Goal: Task Accomplishment & Management: Complete application form

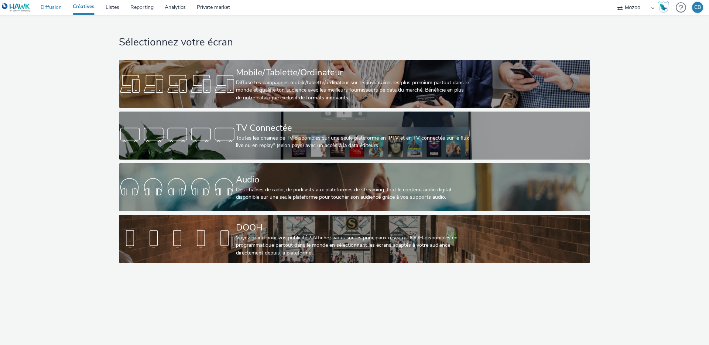
click at [51, 8] on link "Diffusion" at bounding box center [51, 7] width 32 height 15
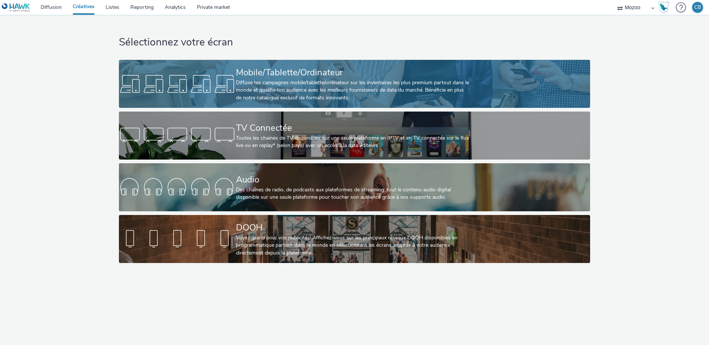
click at [275, 79] on div "Diffuse tes campagnes mobile/tablette/ordinateur sur les inventaires les plus p…" at bounding box center [353, 90] width 234 height 23
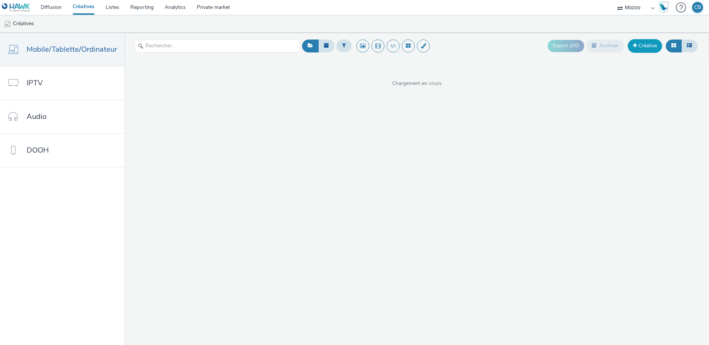
click at [638, 46] on link "Créative" at bounding box center [645, 45] width 34 height 13
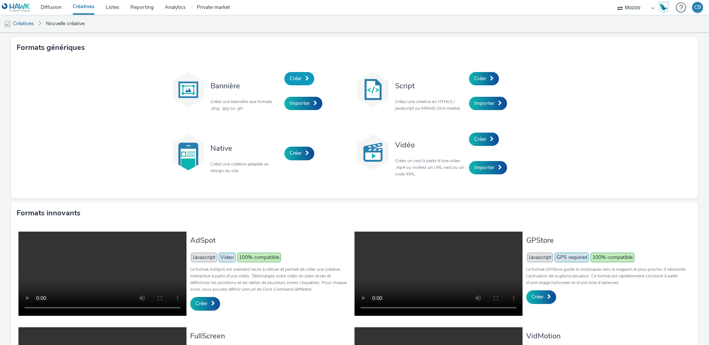
click at [304, 79] on link "Créer" at bounding box center [299, 78] width 30 height 13
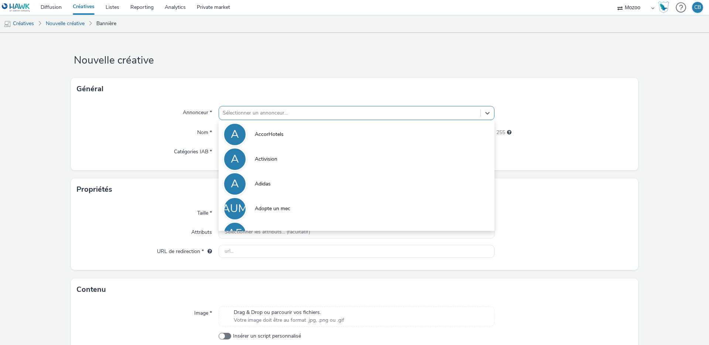
click at [243, 110] on div at bounding box center [350, 113] width 254 height 9
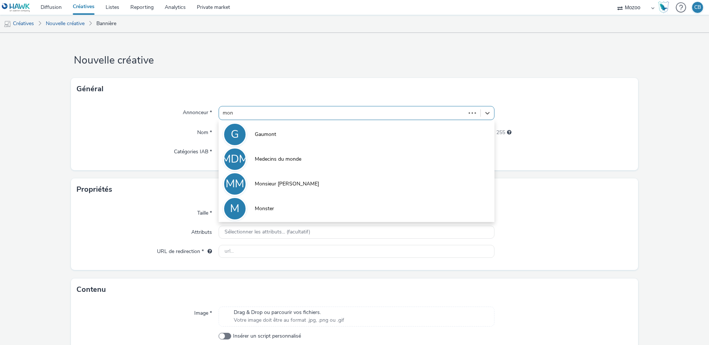
type input "mons"
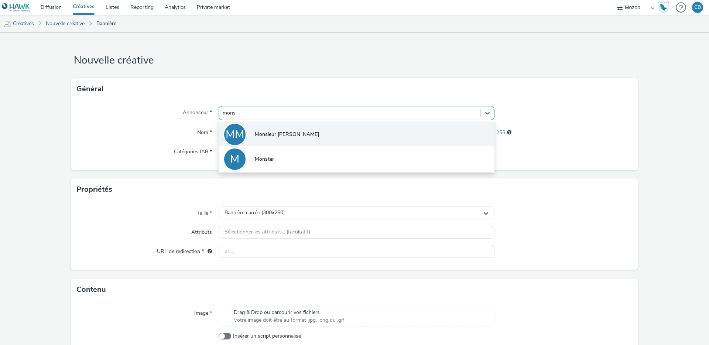
click at [265, 131] on span "Monsieur [PERSON_NAME]" at bounding box center [287, 134] width 64 height 7
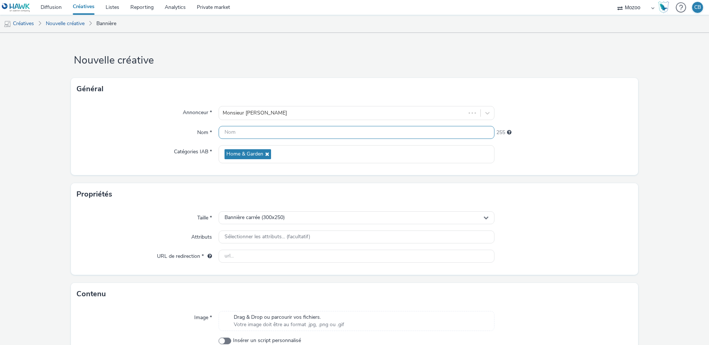
click at [248, 137] on input "text" at bounding box center [357, 132] width 276 height 13
paste input "MZ_DLE-MON2507221100_Monsieur [PERSON_NAME] hyperl sept 2025_320x480_All_Web"
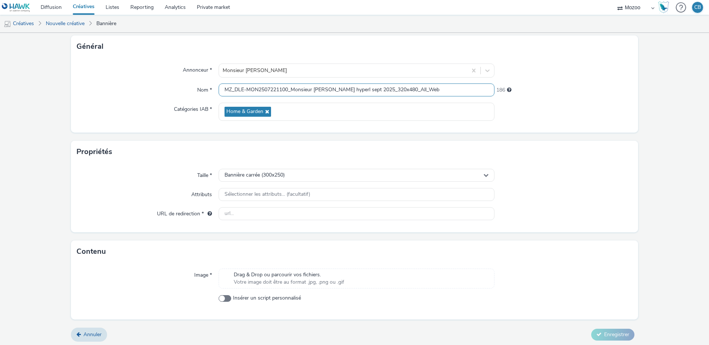
scroll to position [44, 0]
type input "MZ_DLE-MON2507221100_Monsieur [PERSON_NAME] hyperl sept 2025_320x480_All_Web"
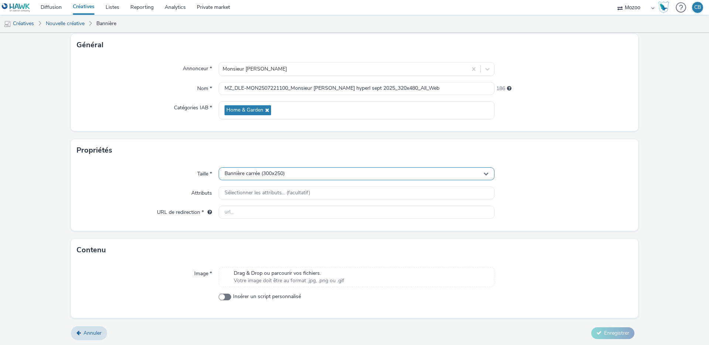
click at [284, 173] on span "Bannière carrée (300x250)" at bounding box center [254, 174] width 60 height 6
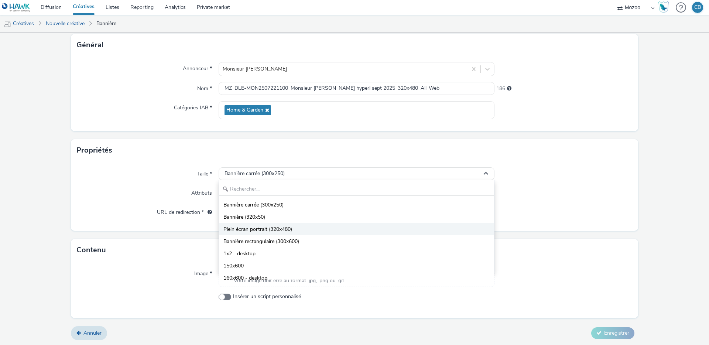
click at [279, 228] on span "Plein écran portrait (320x480)" at bounding box center [257, 229] width 69 height 7
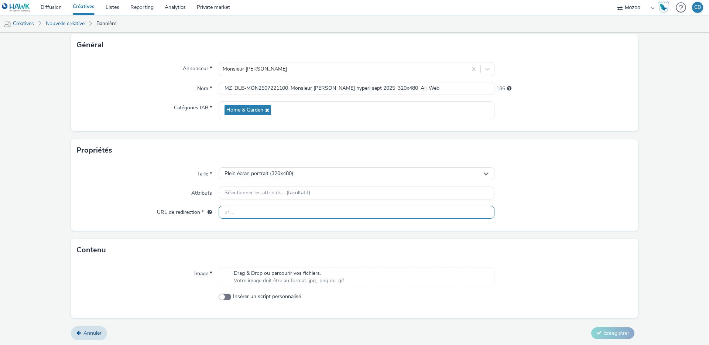
click at [230, 212] on input "text" at bounding box center [357, 212] width 276 height 13
paste input "https://[DOMAIN_NAME]/magasins/monsieur-meuble-perpignan/?utm_source=mozoo&utm_…"
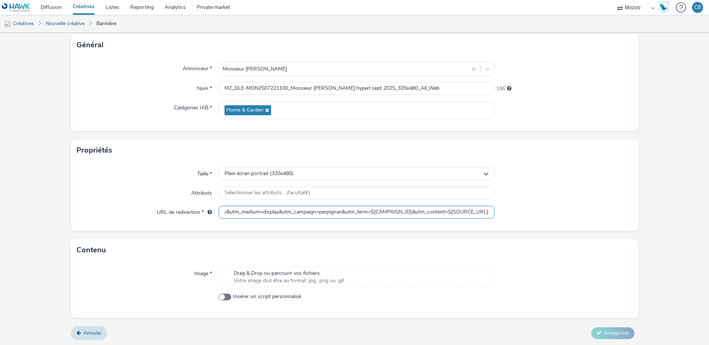
scroll to position [45, 0]
click at [372, 207] on input "https://[DOMAIN_NAME]/magasins/monsieur-meuble-perpignan/?utm_source=mozoo&utm_…" at bounding box center [357, 211] width 276 height 13
click at [370, 212] on input "https://[DOMAIN_NAME]/magasins/monsieur-meuble-perpignan/?utm_source=mozoo&utm_…" at bounding box center [357, 211] width 276 height 13
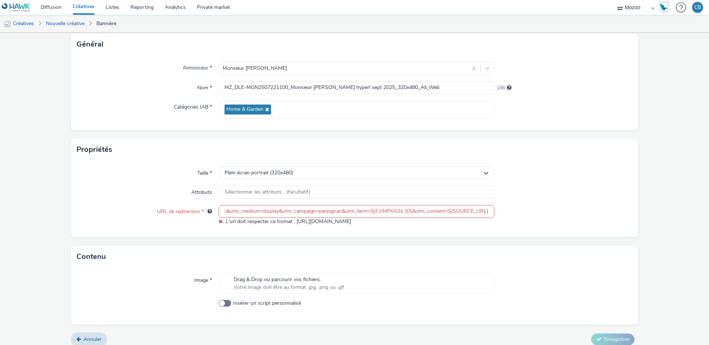
scroll to position [0, 0]
click at [329, 211] on input "https://[DOMAIN_NAME]/magasins/monsieur-meuble-perpignan/?utm_source=mozoo&utm_…" at bounding box center [357, 211] width 276 height 13
click at [306, 212] on input "https://[DOMAIN_NAME]/magasins/monsieur-meuble-perpignan/?utm_source=mozoo&utm_…" at bounding box center [357, 211] width 276 height 13
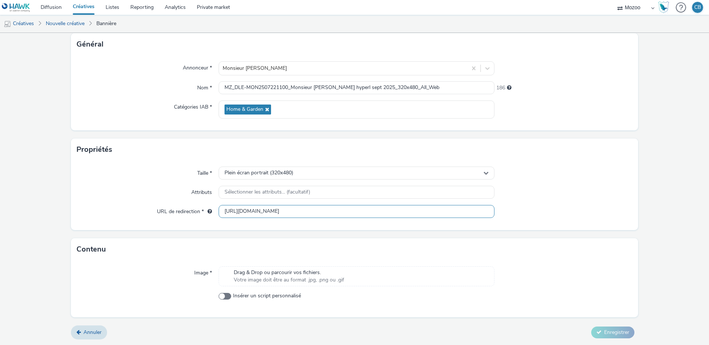
type input "[URL][DOMAIN_NAME]"
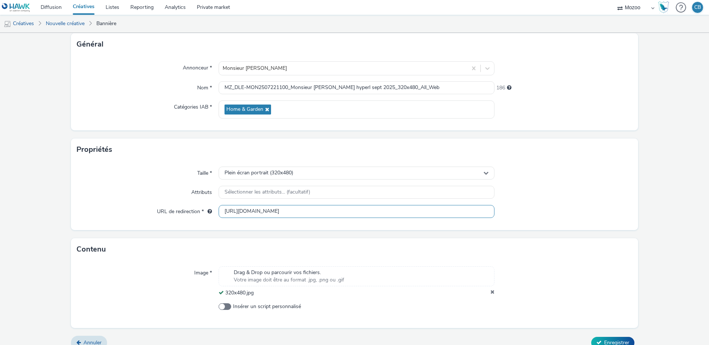
scroll to position [55, 0]
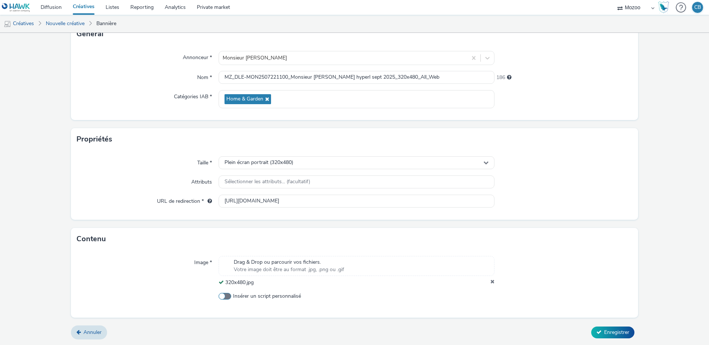
click at [226, 294] on span at bounding box center [225, 296] width 13 height 7
click at [223, 294] on input "Insérer un script personnalisé" at bounding box center [221, 296] width 5 height 5
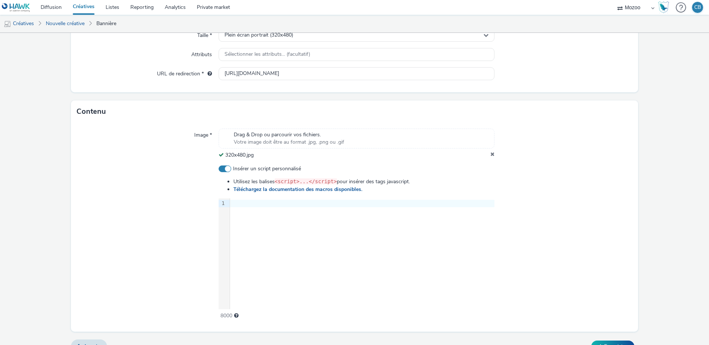
scroll to position [186, 0]
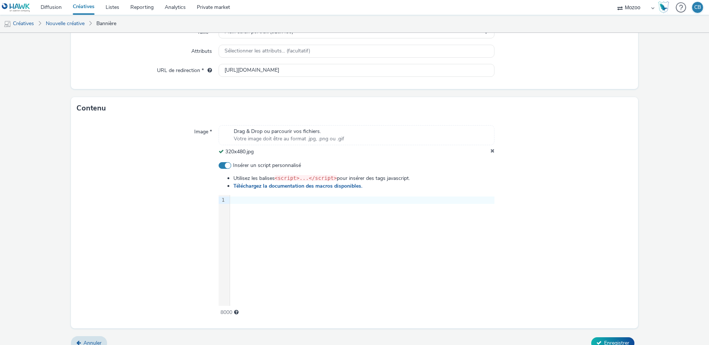
click at [224, 165] on span at bounding box center [225, 165] width 13 height 7
click at [223, 165] on input "Insérer un script personnalisé" at bounding box center [221, 165] width 5 height 5
checkbox input "false"
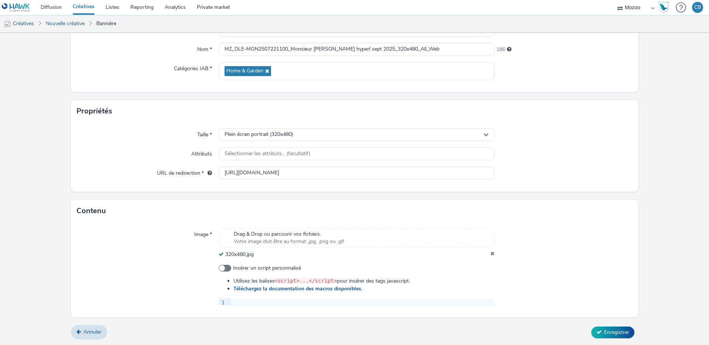
scroll to position [55, 0]
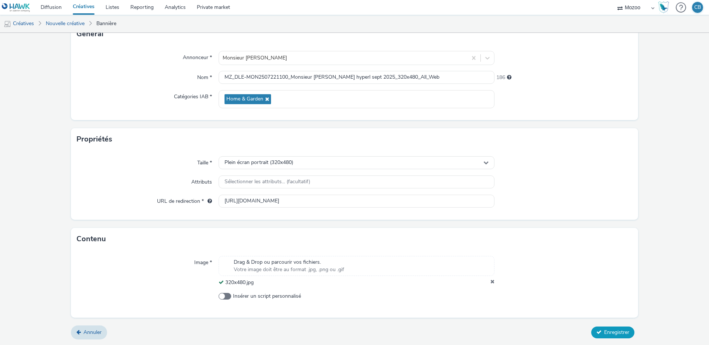
click at [605, 333] on span "Enregistrer" at bounding box center [616, 332] width 25 height 7
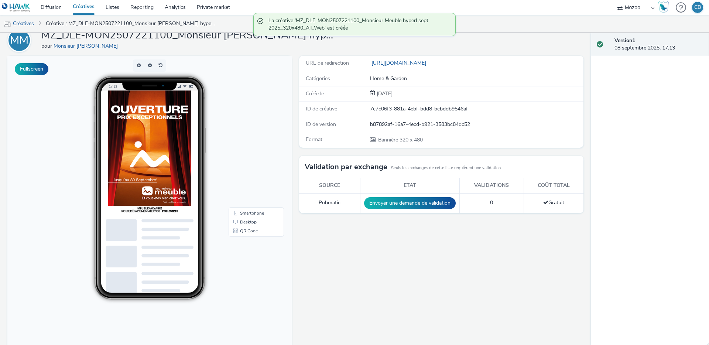
scroll to position [27, 0]
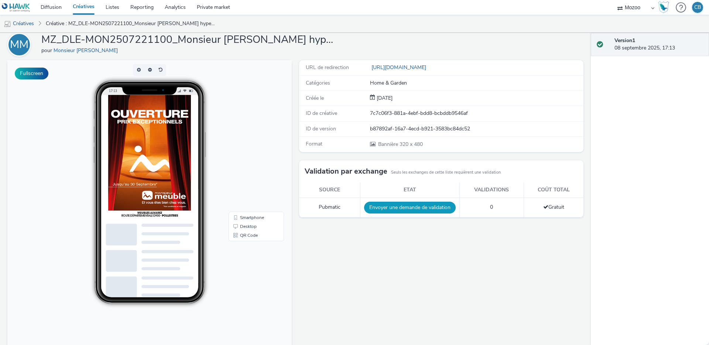
click at [398, 207] on button "Envoyer une demande de validation" at bounding box center [410, 208] width 92 height 12
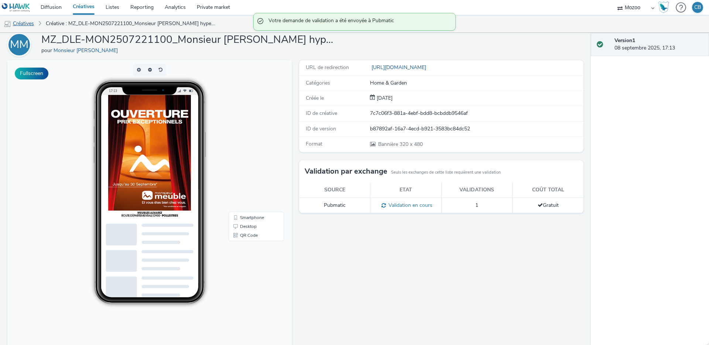
click at [29, 25] on link "Créatives" at bounding box center [19, 24] width 38 height 18
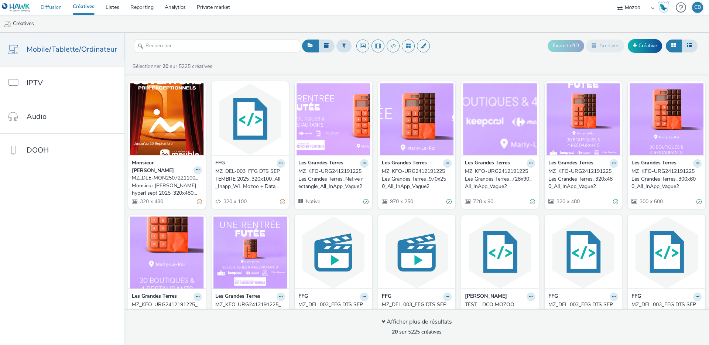
click at [50, 4] on link "Diffusion" at bounding box center [51, 7] width 32 height 15
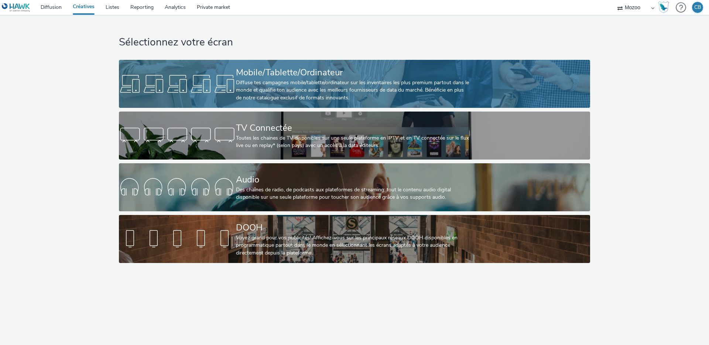
click at [241, 80] on div "Diffuse tes campagnes mobile/tablette/ordinateur sur les inventaires les plus p…" at bounding box center [353, 90] width 234 height 23
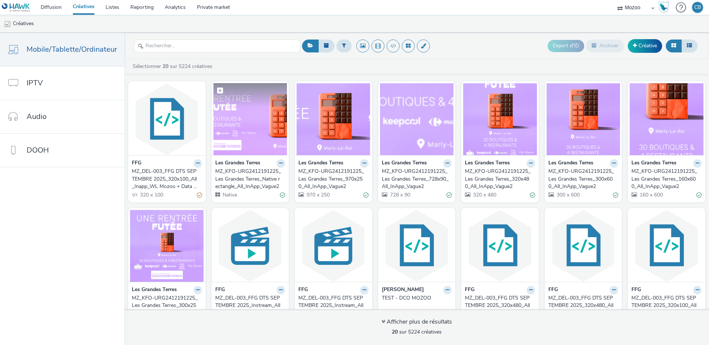
click at [250, 131] on img at bounding box center [250, 119] width 74 height 72
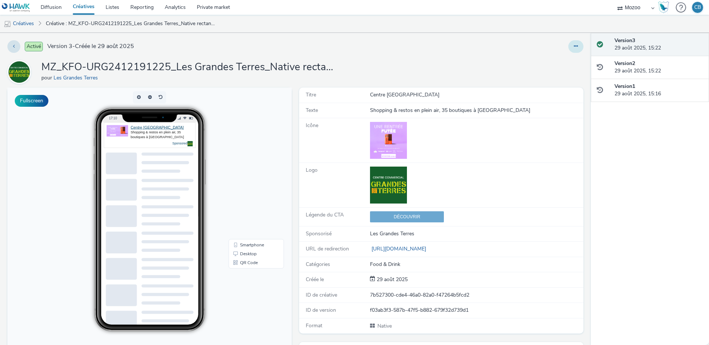
click at [572, 47] on button at bounding box center [575, 46] width 15 height 13
click at [543, 59] on link "Modifier" at bounding box center [555, 61] width 55 height 15
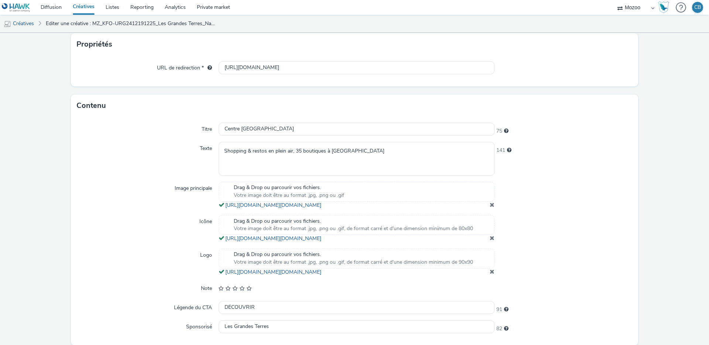
scroll to position [200, 0]
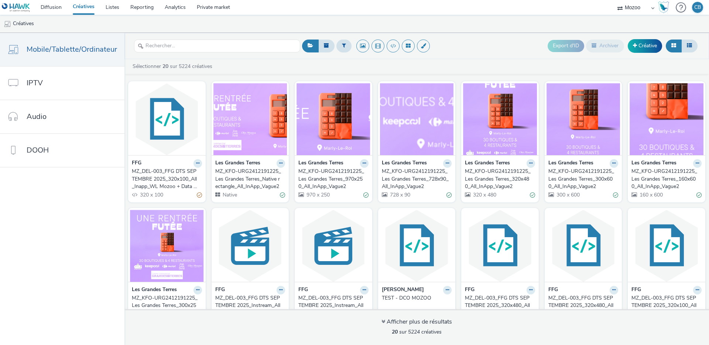
scroll to position [150, 0]
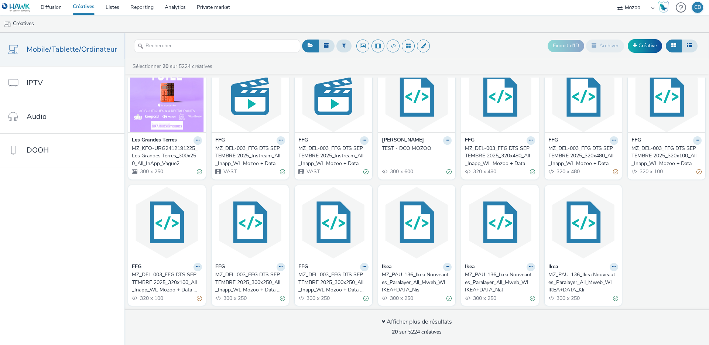
click at [419, 292] on div "MZ_PAU-136_Ikea Nouveautes_Paralayer_All_Mweb_WL IKEA+DATA_Nis" at bounding box center [415, 282] width 67 height 23
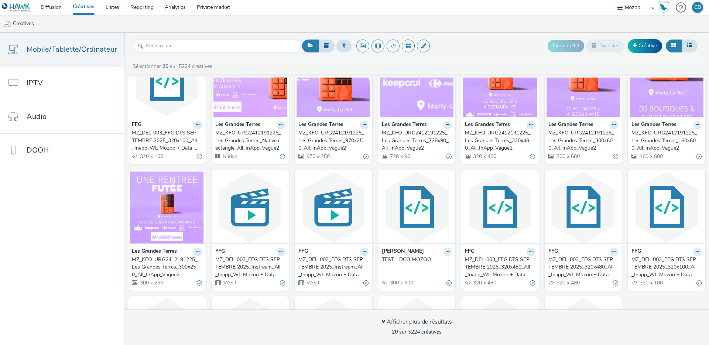
scroll to position [150, 0]
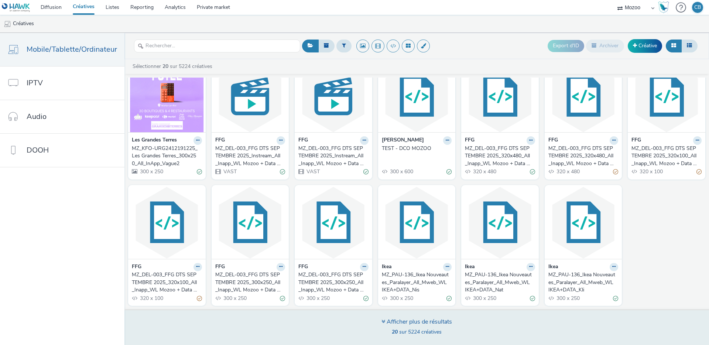
click at [416, 334] on span "20 sur 5224 créatives" at bounding box center [417, 331] width 50 height 7
click at [384, 320] on div "Afficher plus de résultats" at bounding box center [416, 322] width 71 height 8
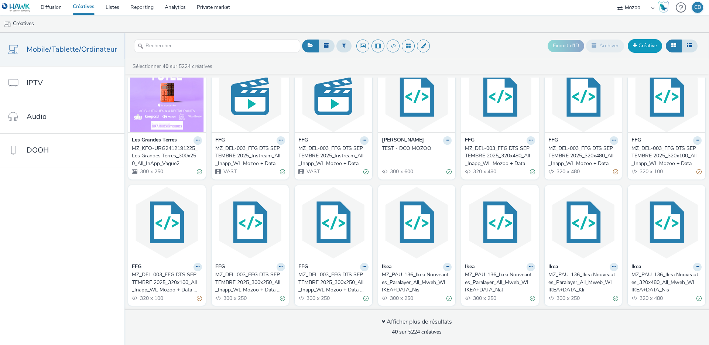
click at [652, 48] on link "Créative" at bounding box center [645, 45] width 34 height 13
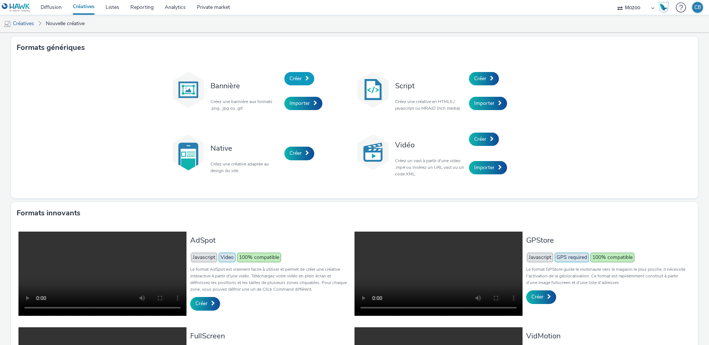
click at [302, 78] on link "Créer" at bounding box center [299, 78] width 30 height 13
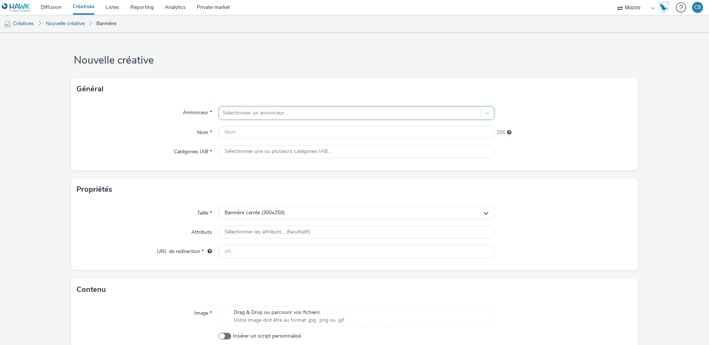
click at [234, 113] on div at bounding box center [350, 113] width 254 height 9
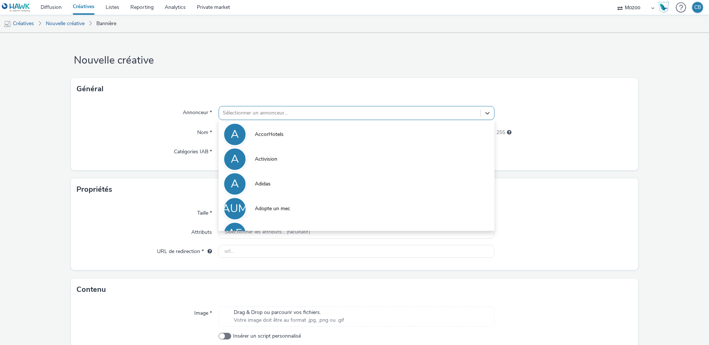
paste input "MZ_DLE-MON2507221100_Monsieur Meuble hyperl sept 2025_300x600_All_Web"
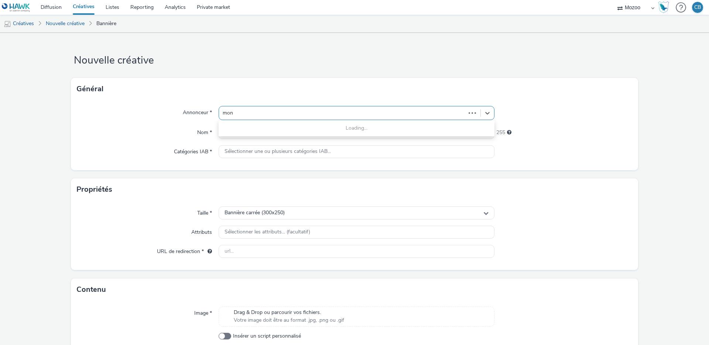
type input "mons"
type input "m"
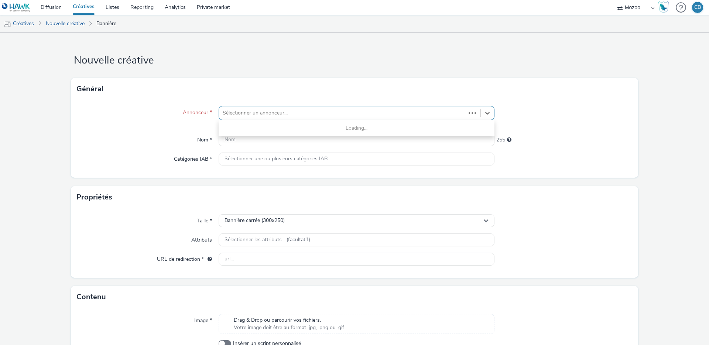
click at [258, 111] on div at bounding box center [342, 113] width 239 height 9
click at [247, 94] on div "Général" at bounding box center [354, 89] width 567 height 22
click at [247, 112] on div at bounding box center [342, 113] width 239 height 9
type input "m"
click at [179, 97] on div "Général" at bounding box center [354, 89] width 567 height 22
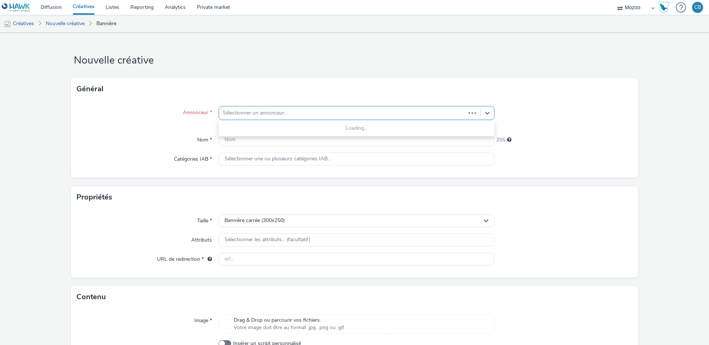
click at [242, 114] on div at bounding box center [342, 113] width 239 height 9
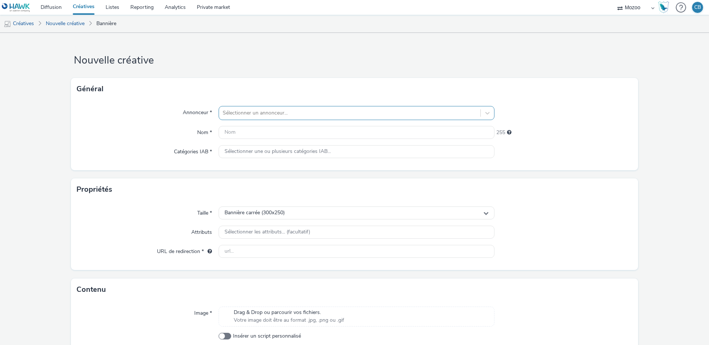
click at [251, 106] on div "Sélectionner un annonceur..." at bounding box center [357, 113] width 276 height 14
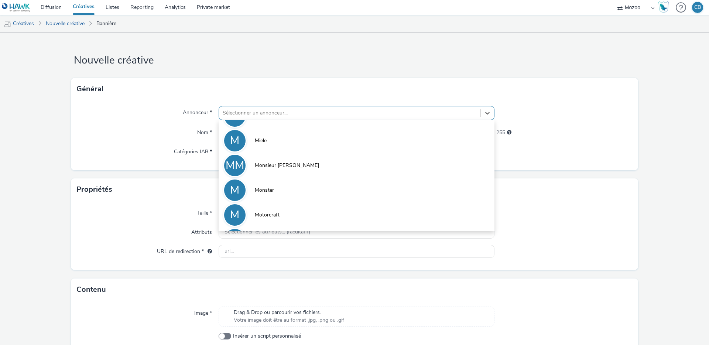
scroll to position [5282, 0]
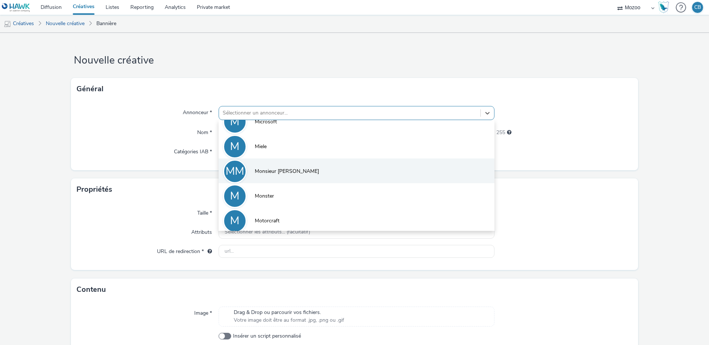
click at [272, 168] on span "Monsieur [PERSON_NAME]" at bounding box center [287, 171] width 64 height 7
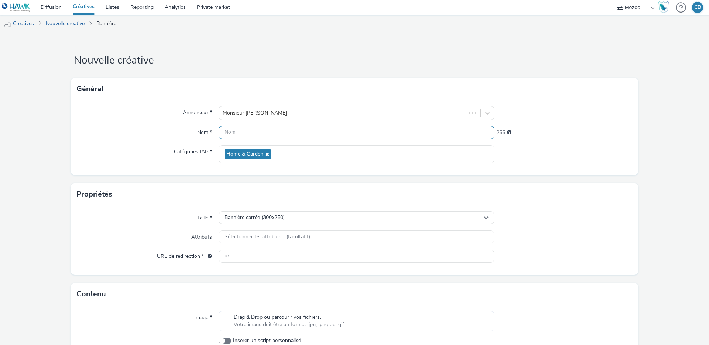
click at [243, 132] on input "text" at bounding box center [357, 132] width 276 height 13
paste input "MZ_DLE-MON2507221100_Monsieur Meuble hyperl sept 2025_300x600_All_Web"
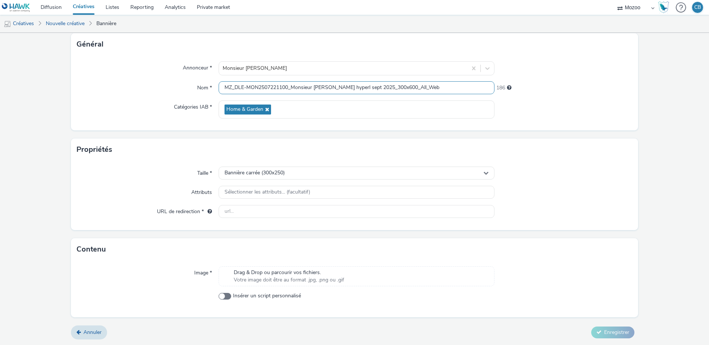
type input "MZ_DLE-MON2507221100_Monsieur Meuble hyperl sept 2025_300x600_All_Web"
click at [235, 214] on input "text" at bounding box center [357, 211] width 276 height 13
paste input "https://[DOMAIN_NAME]/magasins/monsieur-meuble-perpignan/?utm_source=mozoo&utm_…"
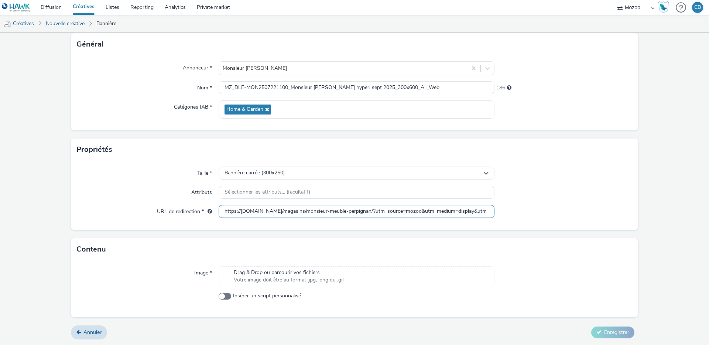
scroll to position [0, 220]
click at [237, 212] on input "https://[DOMAIN_NAME]/magasins/monsieur-meuble-perpignan/?utm_source=mozoo&utm_…" at bounding box center [357, 211] width 276 height 13
click at [304, 209] on input "https://[DOMAIN_NAME]/magasins/monsieur-meuble-perpignan/?utm_source=mozoo&utm_…" at bounding box center [357, 211] width 276 height 13
type input "[URL][DOMAIN_NAME]"
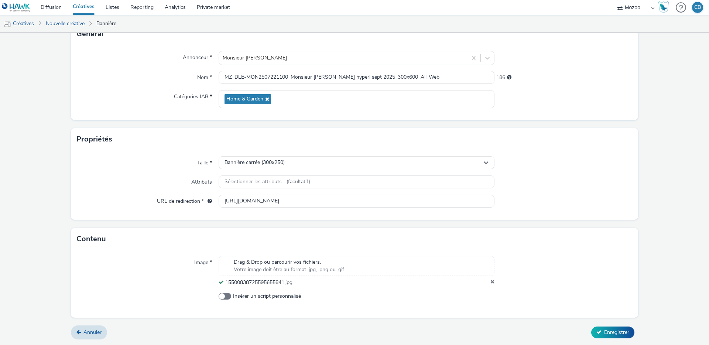
scroll to position [55, 0]
click at [261, 160] on span "Bannière carrée (300x250)" at bounding box center [254, 163] width 60 height 6
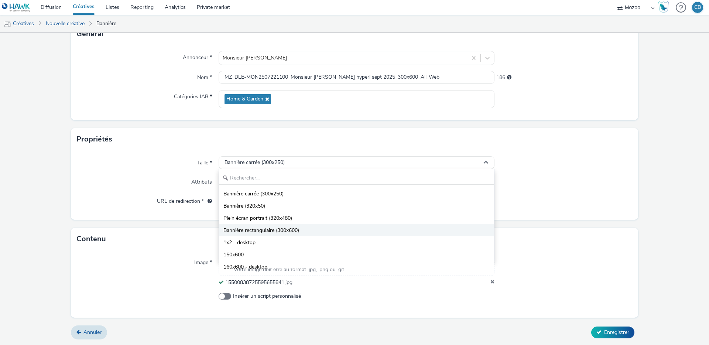
click at [262, 230] on span "Bannière rectangulaire (300x600)" at bounding box center [261, 230] width 76 height 7
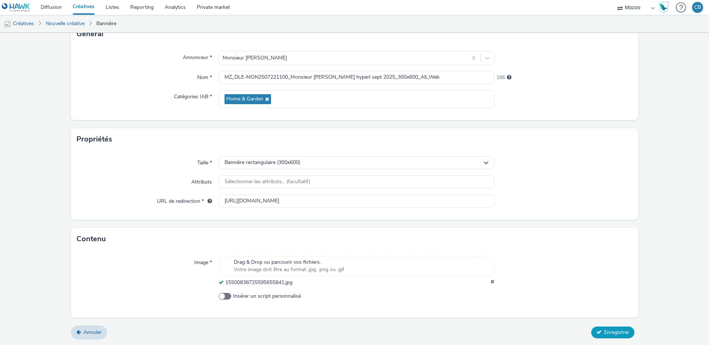
click at [611, 332] on span "Enregistrer" at bounding box center [616, 332] width 25 height 7
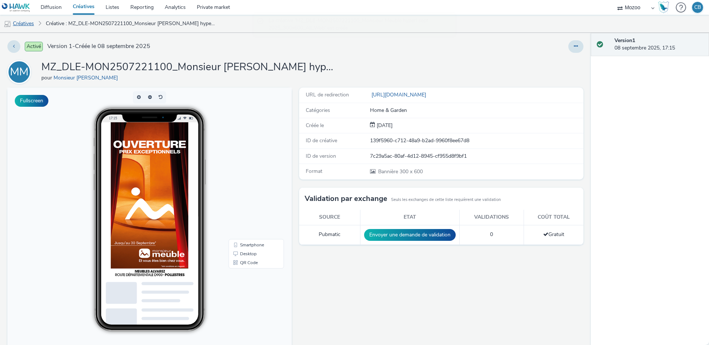
click at [21, 25] on link "Créatives" at bounding box center [19, 24] width 38 height 18
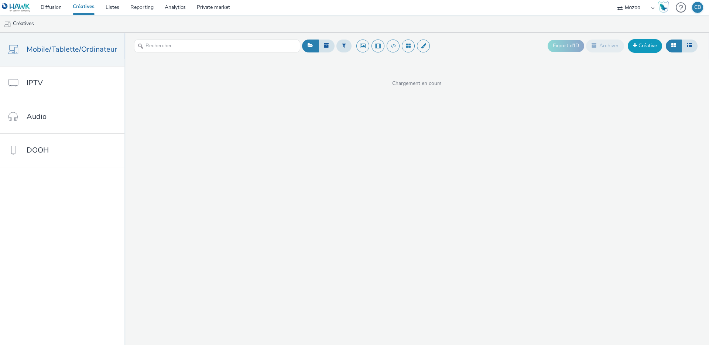
click at [651, 45] on link "Créative" at bounding box center [645, 45] width 34 height 13
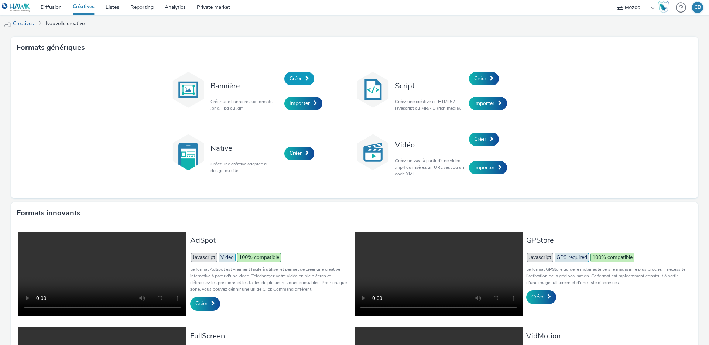
click at [290, 80] on span "Créer" at bounding box center [295, 78] width 12 height 7
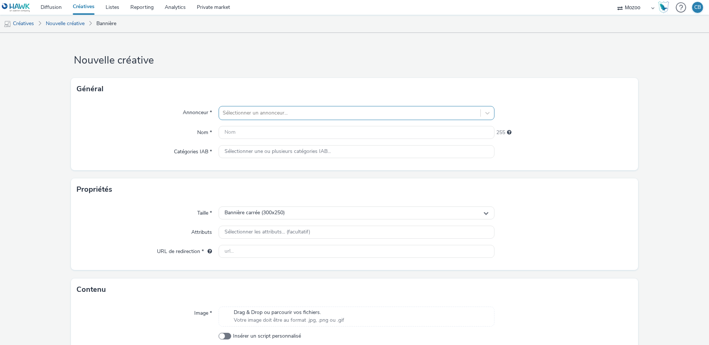
click at [235, 112] on div at bounding box center [350, 113] width 254 height 9
type input "mon"
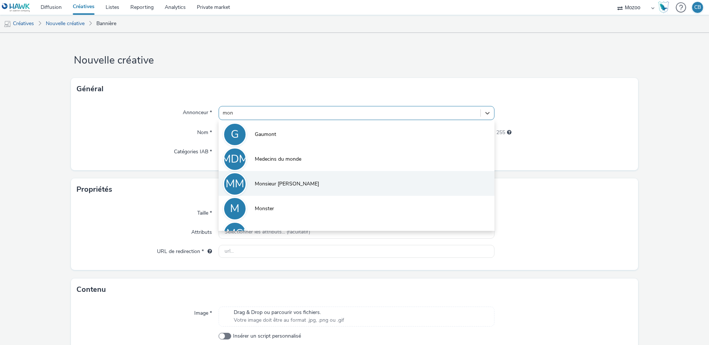
click at [259, 182] on span "Monsieur [PERSON_NAME]" at bounding box center [287, 183] width 64 height 7
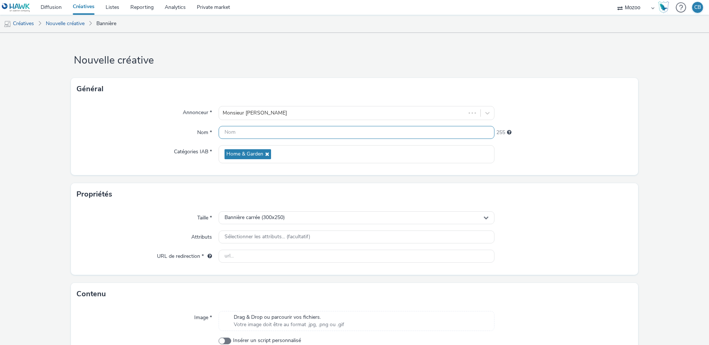
click at [243, 130] on input "text" at bounding box center [357, 132] width 276 height 13
paste input "MZ_DLE-MON2507221100_Monsieur Meuble hyperl sept 2025_300x250_All_Web"
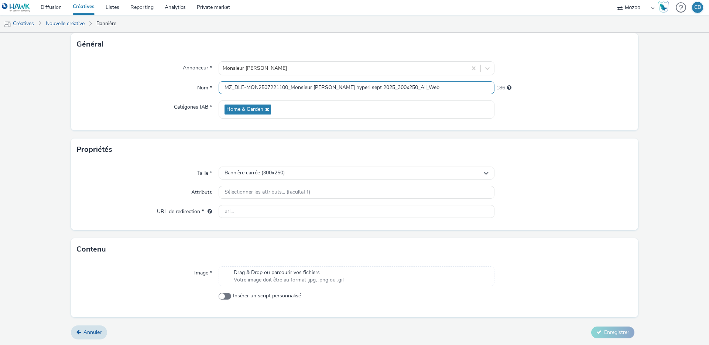
type input "MZ_DLE-MON2507221100_Monsieur Meuble hyperl sept 2025_300x250_All_Web"
click at [237, 207] on input "text" at bounding box center [357, 211] width 276 height 13
paste input "https://[DOMAIN_NAME]/magasins/monsieur-meuble-perpignan/?utm_source=mozoo&utm_…"
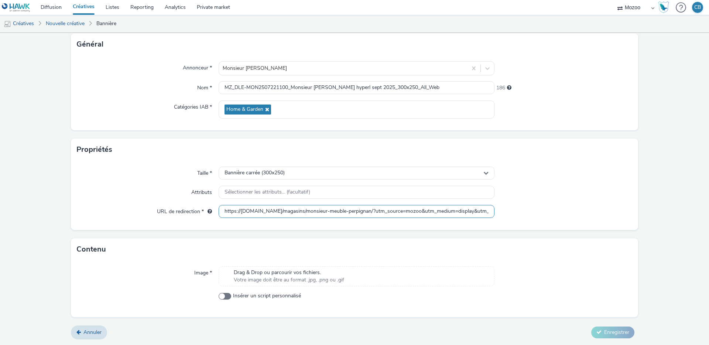
scroll to position [0, 220]
click at [232, 213] on input "https://[DOMAIN_NAME]/magasins/monsieur-meuble-perpignan/?utm_source=mozoo&utm_…" at bounding box center [357, 211] width 276 height 13
click at [305, 209] on input "https://www.monsieur-meuble.com/magasins/monsieur-meuble-perpignan/?utm_sour" at bounding box center [357, 211] width 276 height 13
type input "[URL][DOMAIN_NAME]"
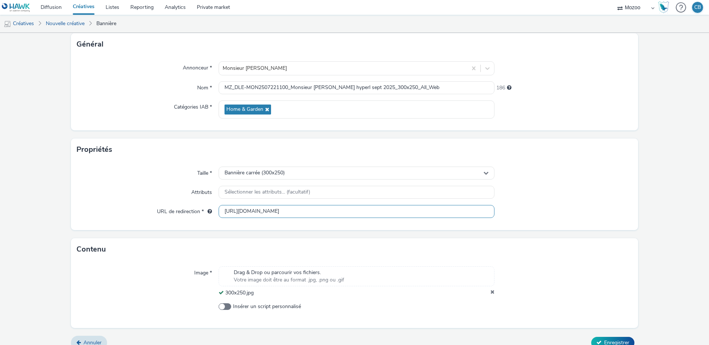
scroll to position [55, 0]
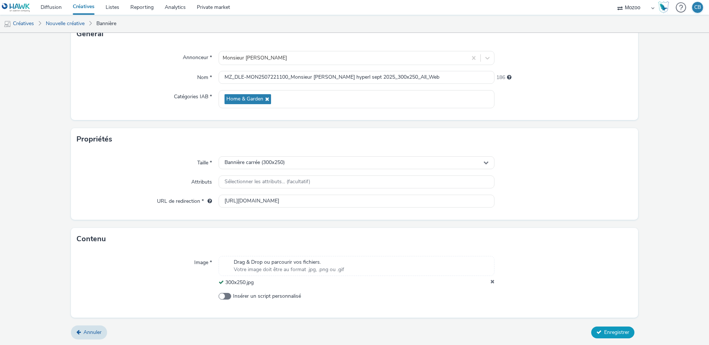
click at [609, 333] on span "Enregistrer" at bounding box center [616, 332] width 25 height 7
